Goal: Navigation & Orientation: Find specific page/section

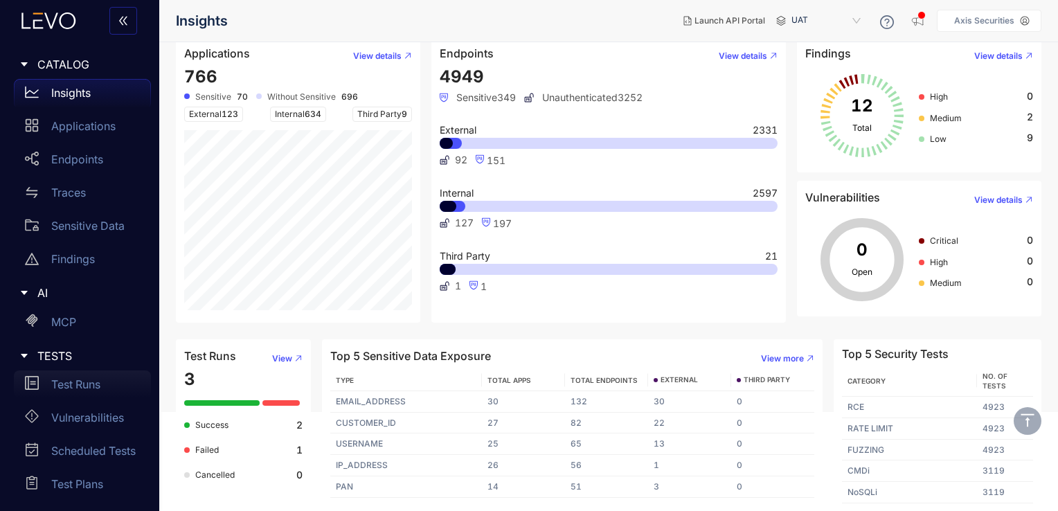
scroll to position [225, 0]
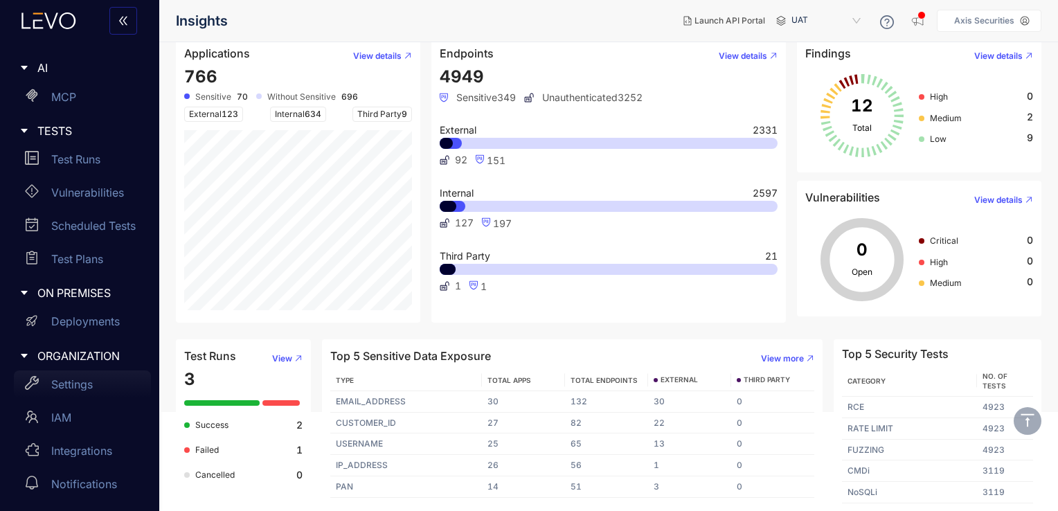
click at [105, 383] on div "Settings" at bounding box center [82, 384] width 137 height 28
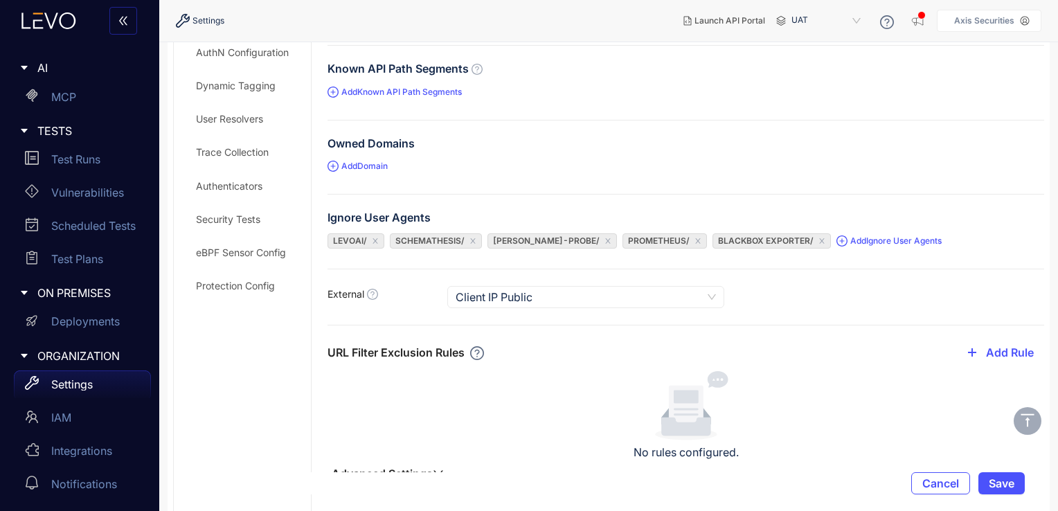
scroll to position [72, 0]
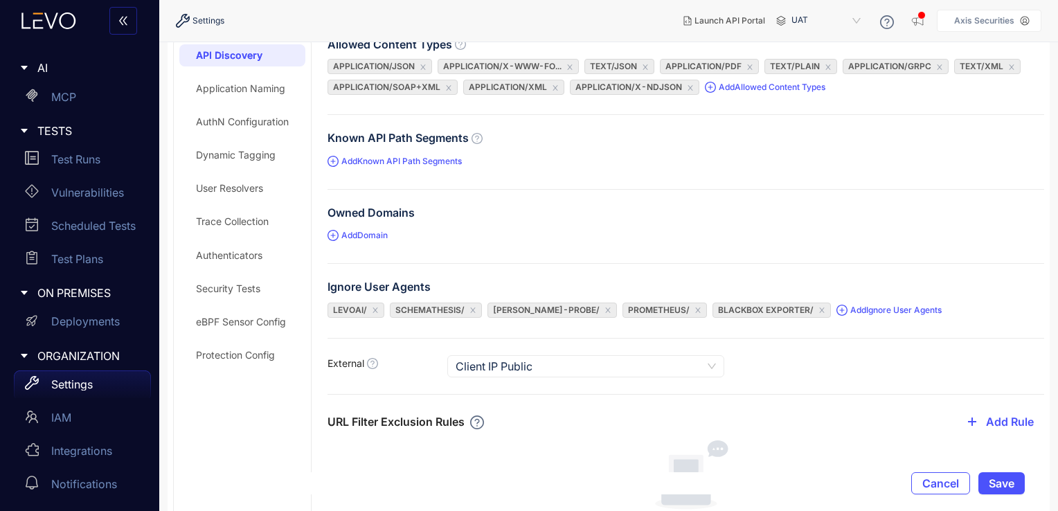
click at [245, 217] on div "Trace Collection" at bounding box center [232, 221] width 73 height 11
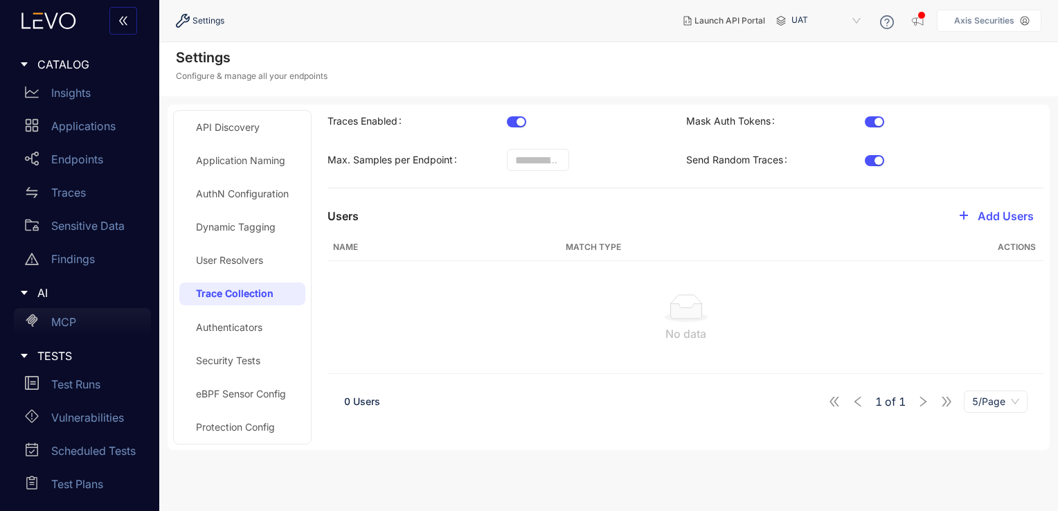
click at [91, 99] on div "Insights" at bounding box center [82, 93] width 137 height 28
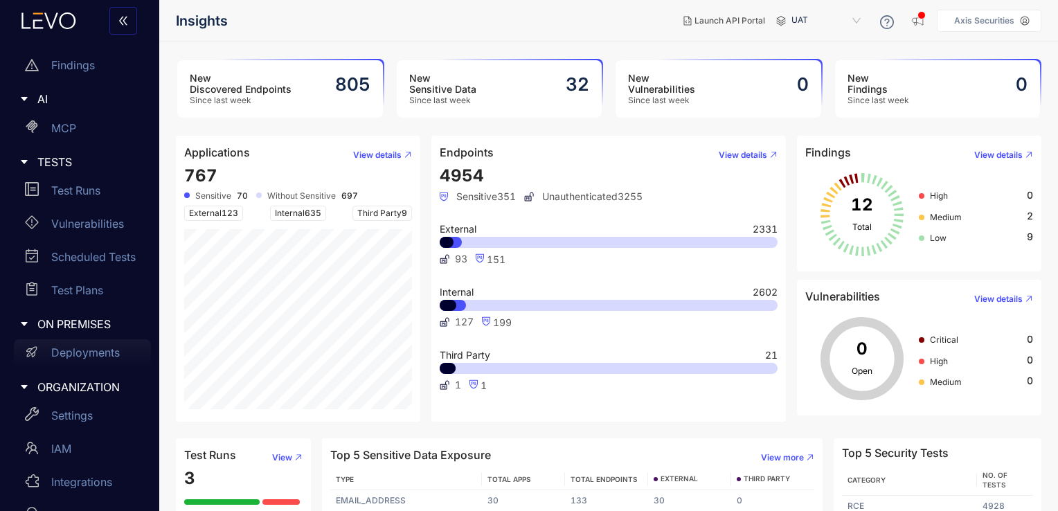
scroll to position [225, 0]
